Goal: Transaction & Acquisition: Purchase product/service

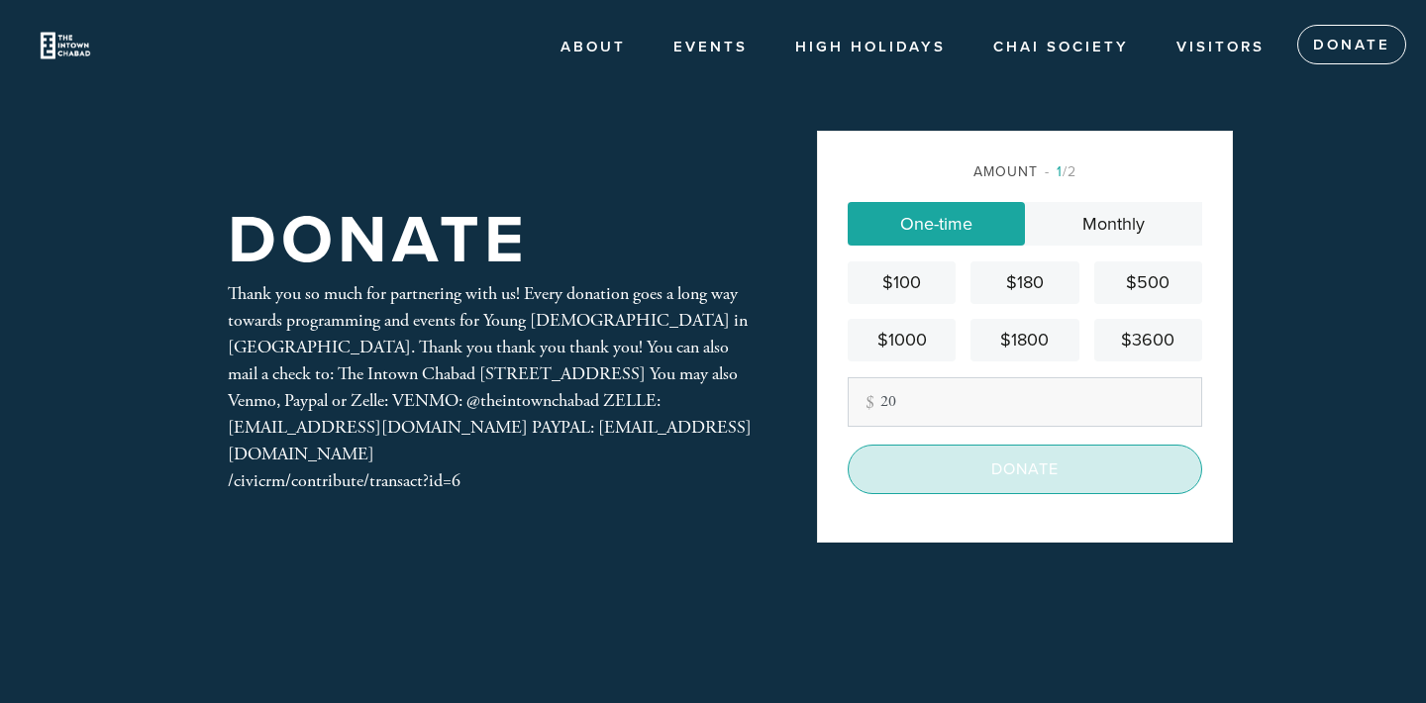
type input "20"
drag, startPoint x: 938, startPoint y: 479, endPoint x: 941, endPoint y: 521, distance: 41.7
click at [941, 520] on div "Amount 1 /2 One-time Monthly $100 $180 $500 $1000 $1800 $3600 Other Amount 20 C…" at bounding box center [1025, 337] width 416 height 412
click at [931, 486] on input "Donate" at bounding box center [1025, 470] width 354 height 50
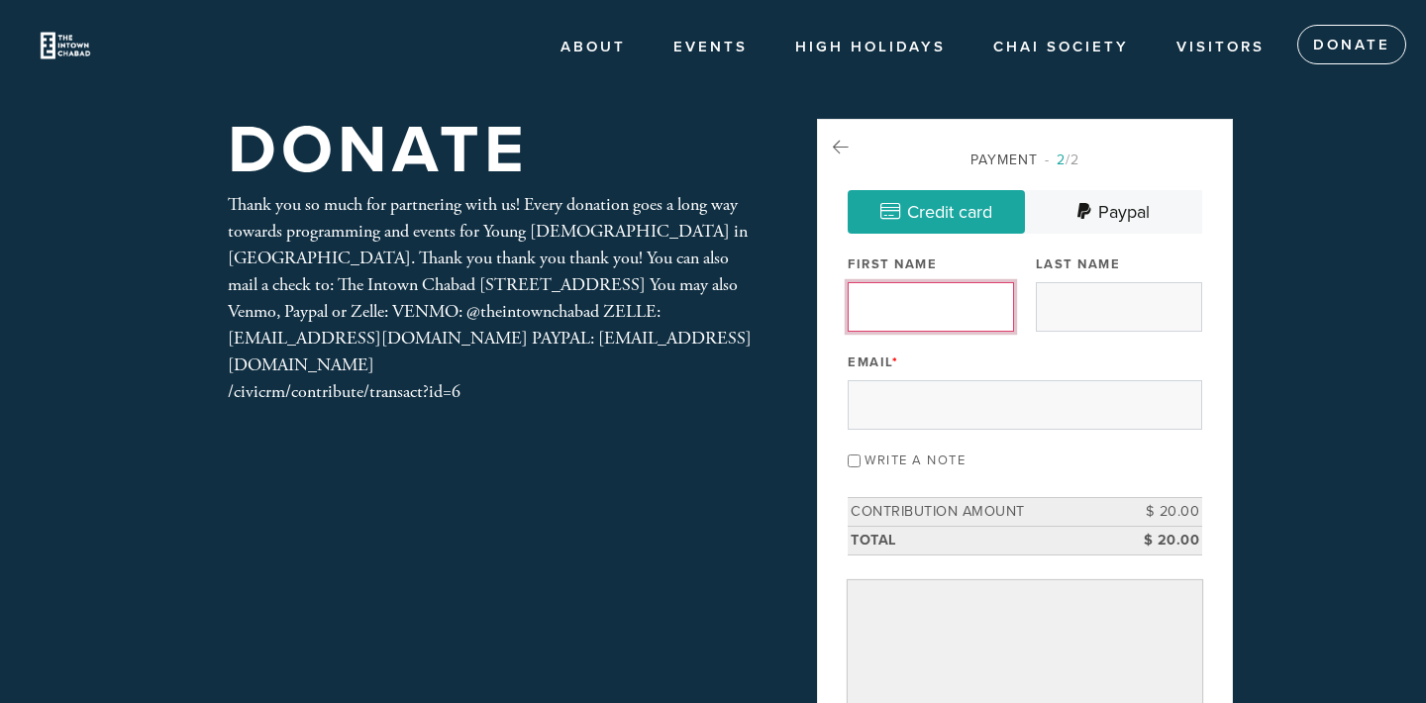
click at [945, 298] on input "First Name" at bounding box center [931, 307] width 166 height 50
type input "[PERSON_NAME]"
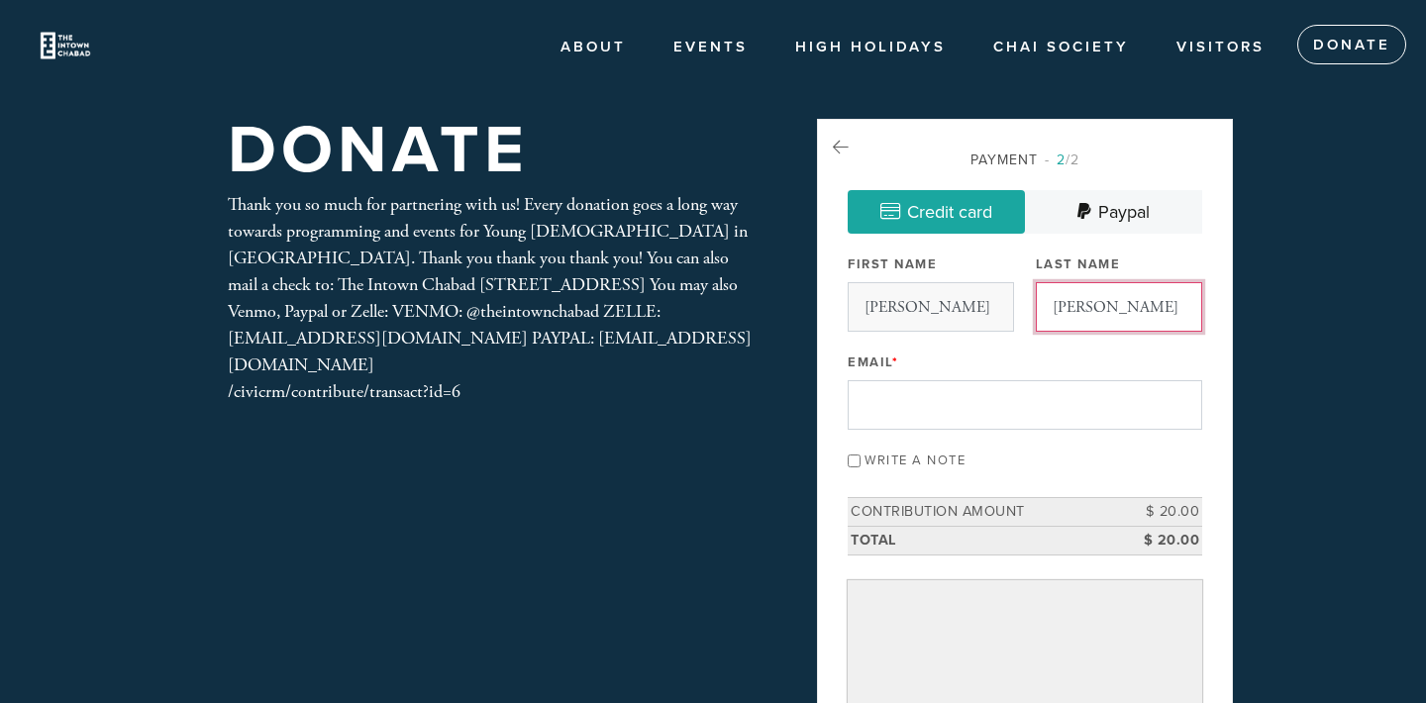
type input "[PERSON_NAME]"
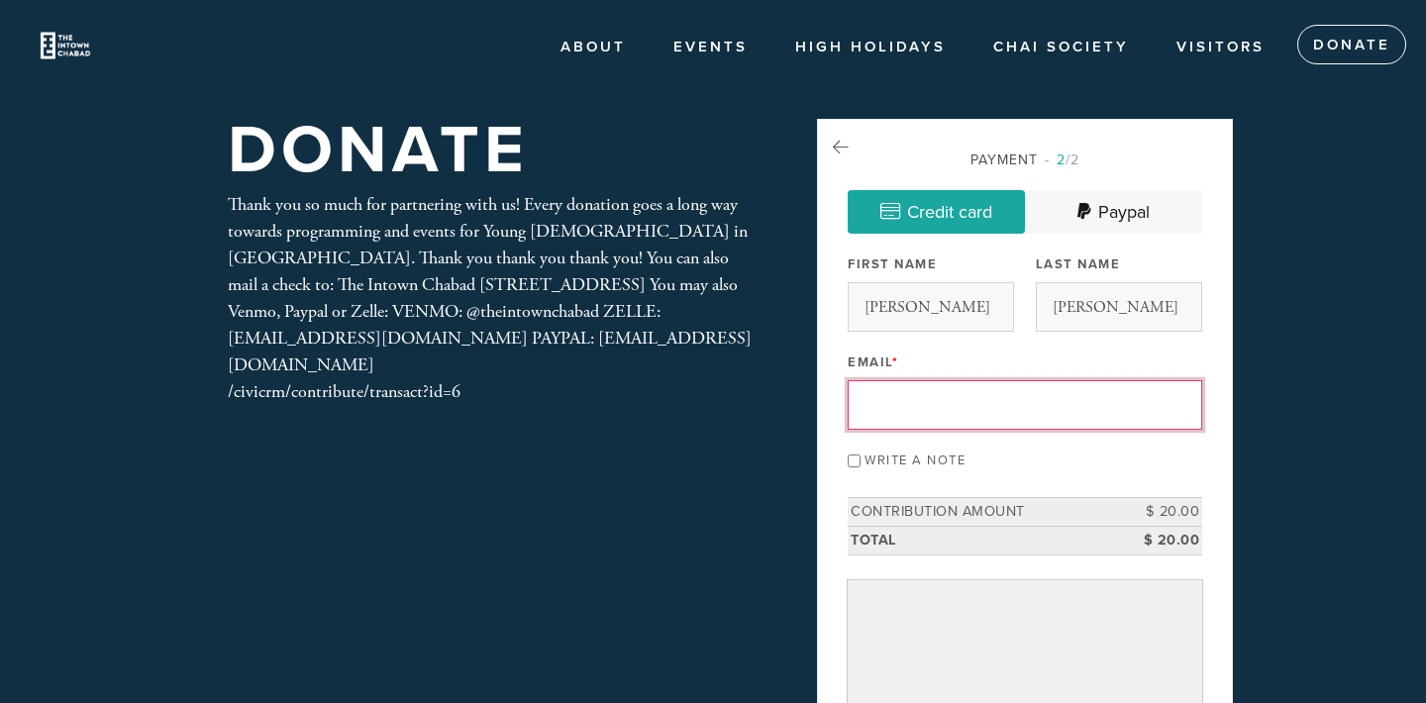
click at [900, 406] on input "Email *" at bounding box center [1025, 405] width 354 height 50
type input "[PERSON_NAME][EMAIL_ADDRESS][DOMAIN_NAME]"
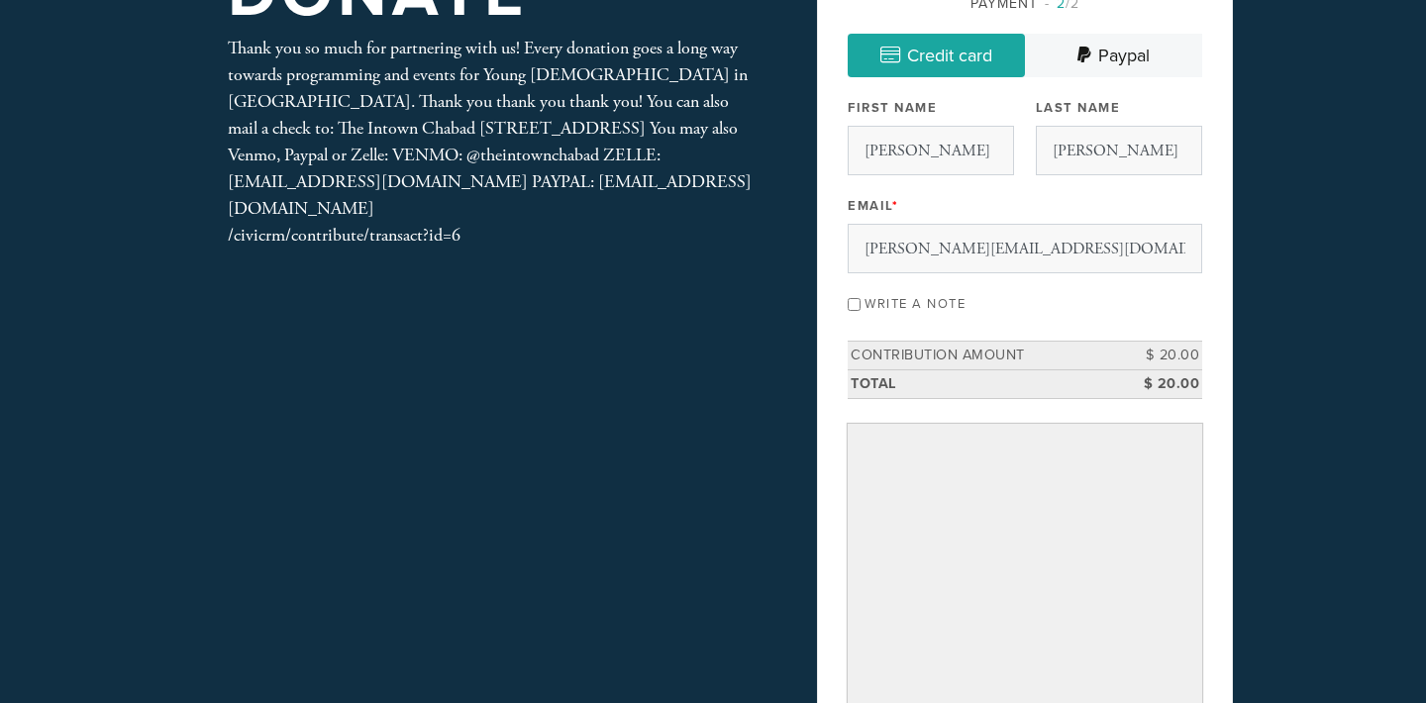
scroll to position [582, 0]
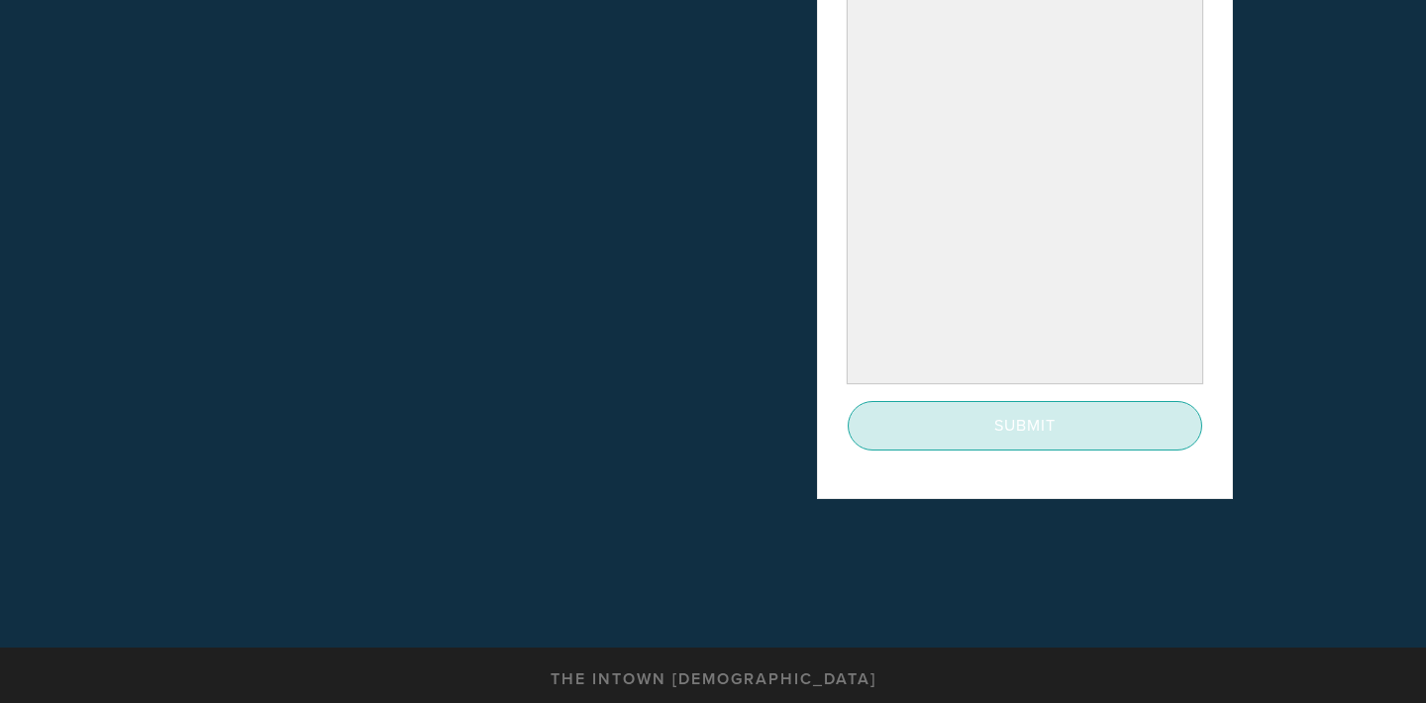
click at [920, 431] on input "Submit" at bounding box center [1025, 426] width 354 height 50
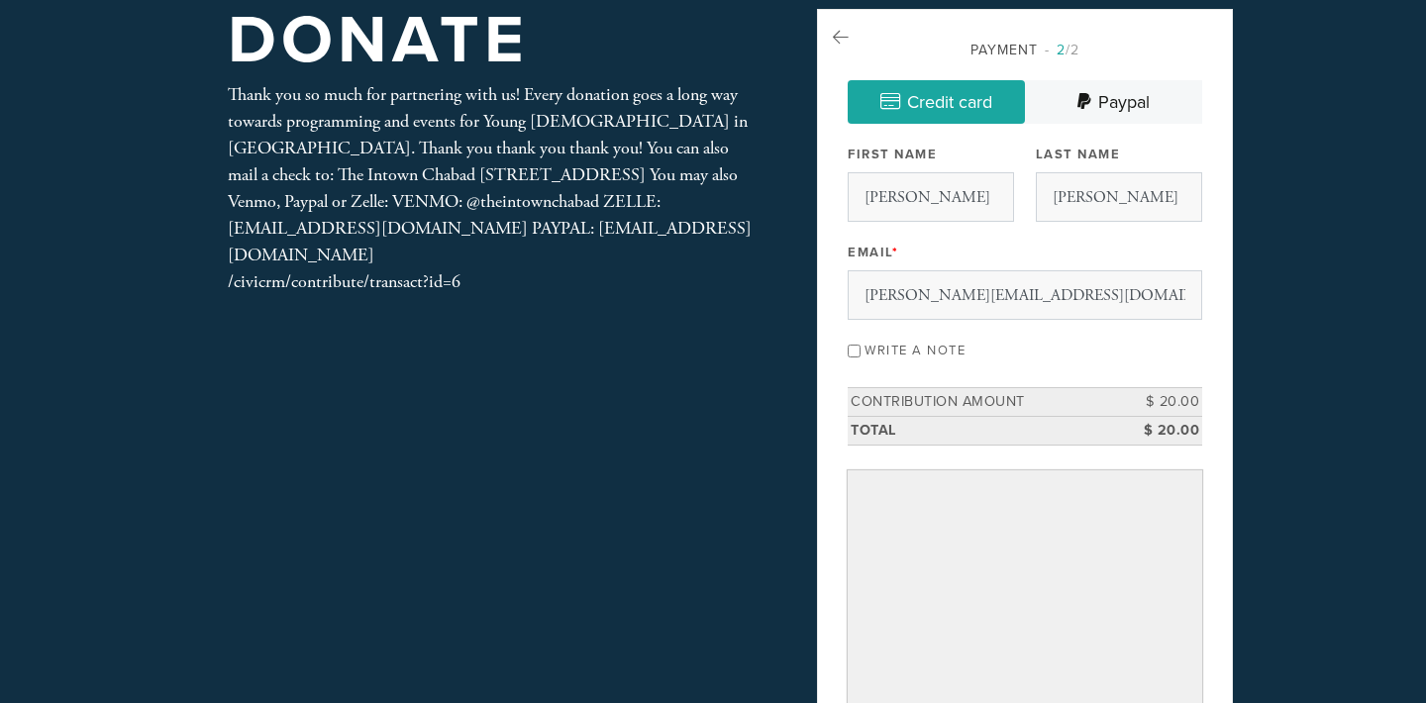
scroll to position [107, 0]
